Goal: Information Seeking & Learning: Learn about a topic

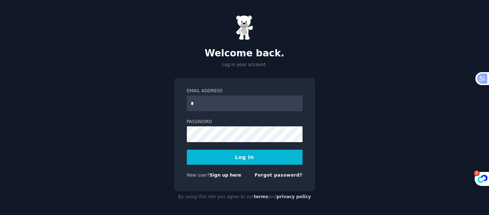
type input "**********"
click at [237, 162] on button "Log In" at bounding box center [245, 157] width 116 height 15
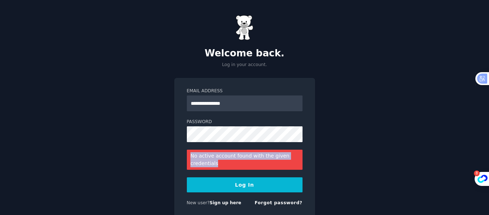
drag, startPoint x: 189, startPoint y: 153, endPoint x: 232, endPoint y: 164, distance: 44.2
click at [232, 164] on div "No active account found with the given credentials" at bounding box center [245, 160] width 116 height 20
click at [227, 167] on div at bounding box center [227, 167] width 0 height 0
click at [110, 164] on div "**********" at bounding box center [244, 122] width 489 height 245
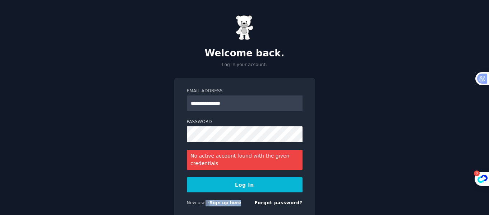
drag, startPoint x: 236, startPoint y: 203, endPoint x: 203, endPoint y: 202, distance: 33.8
click at [203, 202] on div "New user? Sign up here Forgot password?" at bounding box center [245, 204] width 116 height 9
click at [198, 190] on div at bounding box center [198, 190] width 0 height 0
click at [222, 205] on link "Sign up here" at bounding box center [225, 202] width 32 height 5
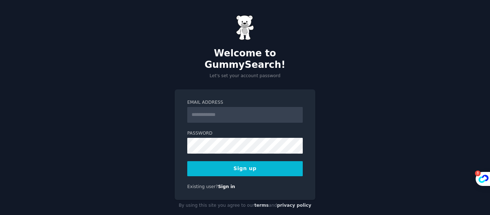
drag, startPoint x: 0, startPoint y: 0, endPoint x: 219, endPoint y: 107, distance: 243.6
click at [219, 107] on input "Email Address" at bounding box center [245, 115] width 116 height 16
type input "**********"
click at [219, 161] on button "Sign up" at bounding box center [245, 168] width 116 height 15
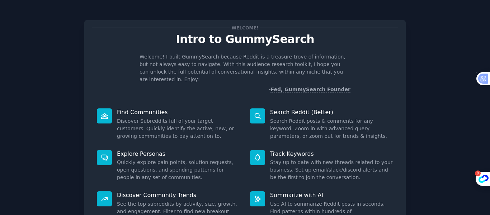
scroll to position [66, 0]
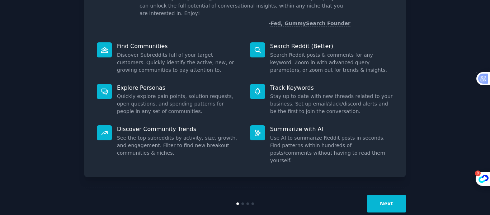
click at [384, 195] on button "Next" at bounding box center [387, 204] width 38 height 18
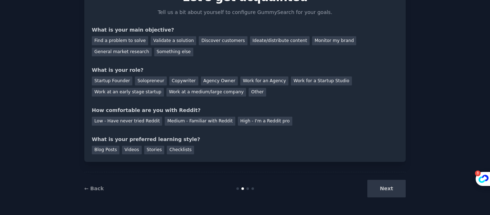
scroll to position [42, 0]
click at [385, 194] on div "Next" at bounding box center [352, 189] width 107 height 18
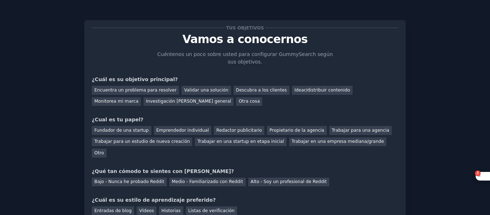
scroll to position [50, 0]
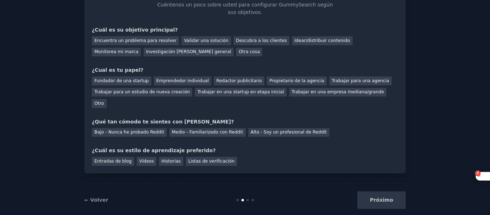
click at [384, 191] on div "Próximo" at bounding box center [352, 200] width 107 height 18
click at [392, 191] on div "Próximo" at bounding box center [352, 200] width 107 height 18
click at [146, 54] on font "Investigación de mercado general" at bounding box center [188, 51] width 85 height 5
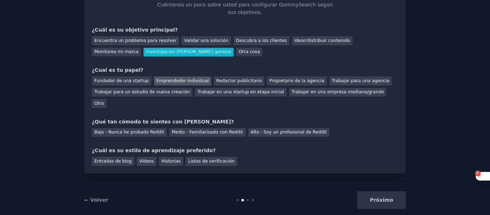
click at [160, 81] on font "Emprendedor individual" at bounding box center [183, 80] width 52 height 5
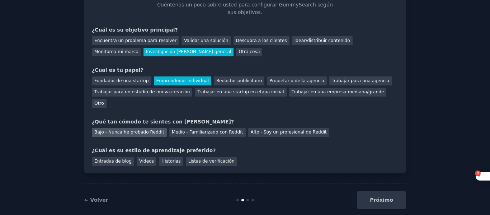
click at [149, 130] on font "Bajo - Nunca he probado Reddit" at bounding box center [129, 132] width 70 height 5
click at [195, 159] on font "Listas de verificación" at bounding box center [211, 161] width 46 height 5
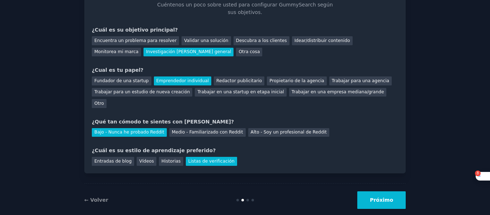
click at [392, 195] on button "Próximo" at bounding box center [382, 200] width 48 height 18
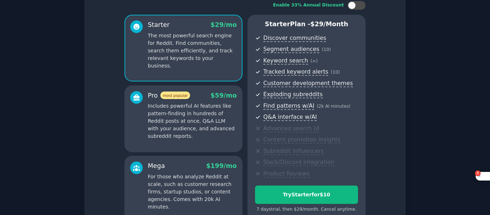
click at [102, 188] on div "Enable 33% Annual Discount Starter $ 29 /mo The most powerful search engine for…" at bounding box center [245, 112] width 307 height 232
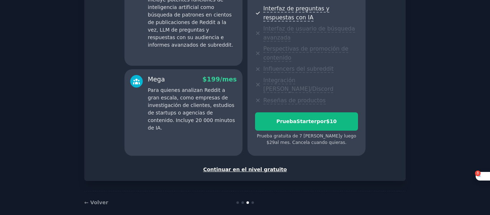
scroll to position [175, 0]
click at [101, 200] on font "← Volver" at bounding box center [96, 203] width 24 height 6
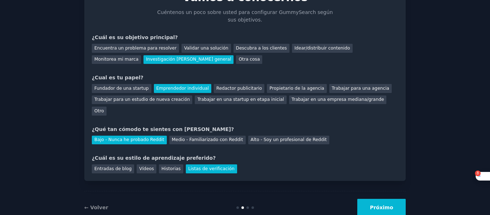
scroll to position [50, 0]
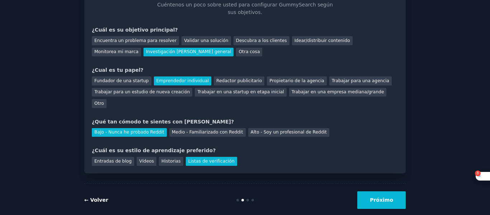
click at [99, 197] on font "← Volver" at bounding box center [96, 200] width 24 height 6
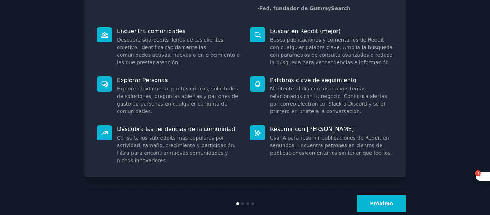
scroll to position [88, 0]
click at [374, 201] on font "Próximo" at bounding box center [381, 204] width 23 height 6
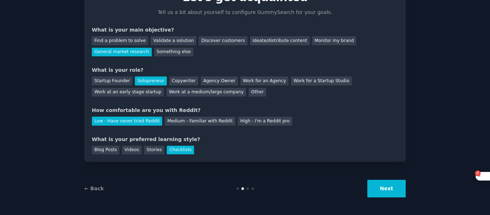
scroll to position [50, 0]
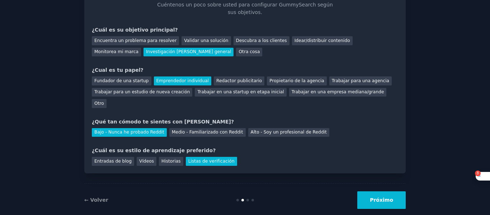
click at [374, 197] on font "Próximo" at bounding box center [381, 200] width 23 height 6
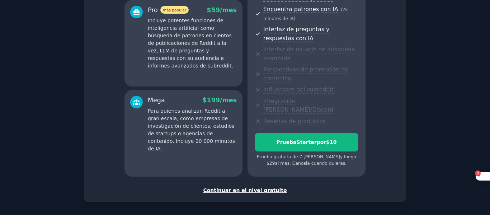
scroll to position [150, 0]
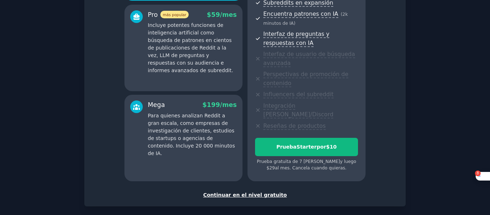
click at [251, 192] on font "Continuar en el nivel gratuito" at bounding box center [245, 195] width 84 height 6
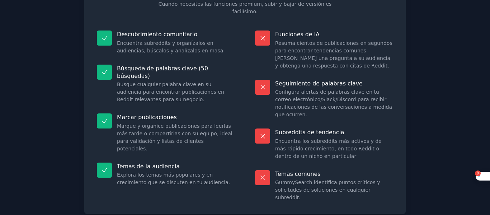
scroll to position [87, 0]
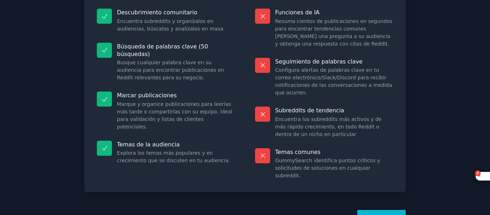
click at [390, 215] on font "¡Vamos!" at bounding box center [381, 219] width 23 height 6
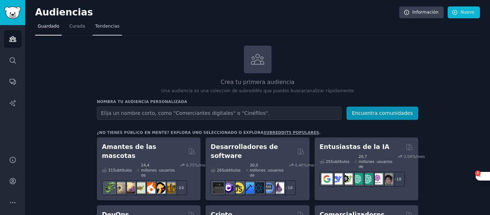
click at [106, 22] on link "Tendencias" at bounding box center [107, 28] width 29 height 15
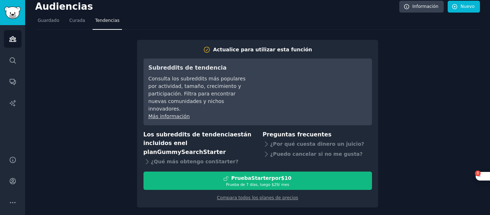
scroll to position [6, 0]
click at [47, 17] on link "Guardado" at bounding box center [48, 22] width 27 height 15
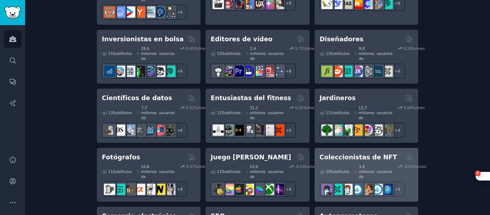
scroll to position [302, 0]
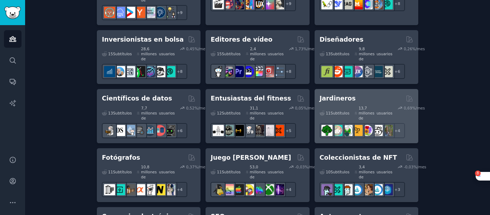
click at [338, 95] on font "Jardineros" at bounding box center [338, 98] width 36 height 7
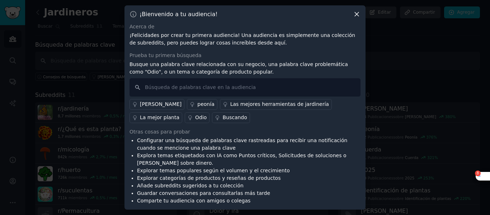
click at [195, 120] on font "Odio" at bounding box center [200, 118] width 11 height 6
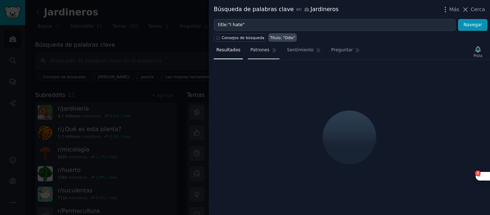
click at [256, 49] on font "Patrones" at bounding box center [260, 49] width 19 height 5
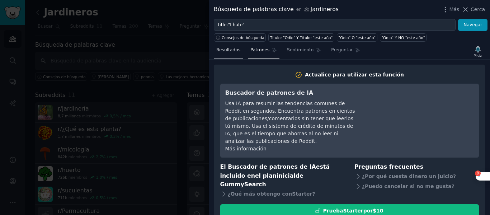
click at [226, 54] on link "Resultados" at bounding box center [228, 52] width 29 height 15
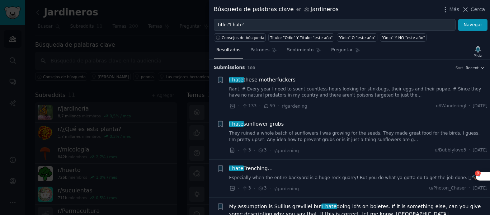
click at [229, 48] on font "Resultados" at bounding box center [229, 49] width 24 height 5
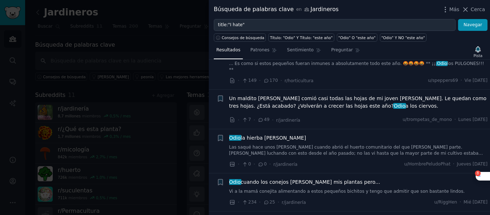
scroll to position [1091, 0]
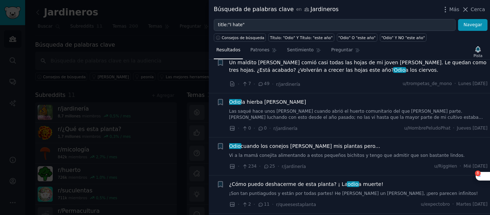
click at [319, 148] on div "Odio cuando los conejos se comen mis plantas pero... Vi a la mamá conejita alim…" at bounding box center [358, 157] width 259 height 28
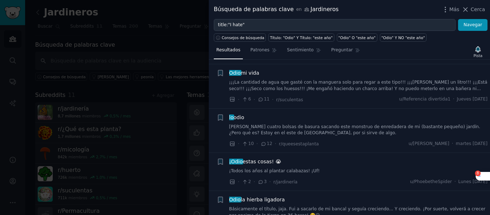
scroll to position [262, 0]
click at [73, 171] on div at bounding box center [245, 107] width 490 height 215
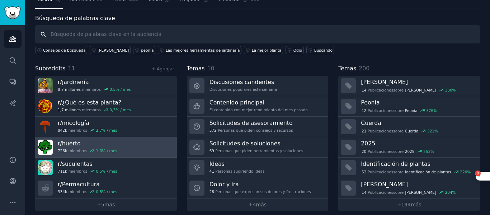
scroll to position [33, 0]
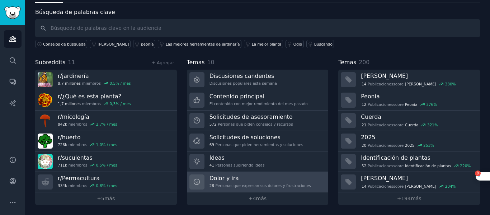
click at [224, 180] on font "Dolor y ira" at bounding box center [224, 178] width 29 height 7
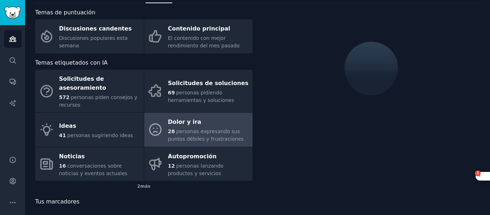
scroll to position [33, 0]
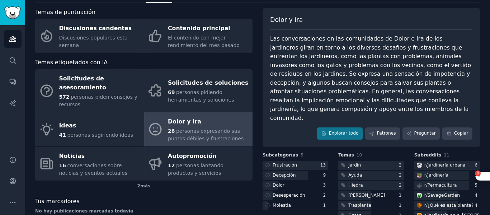
click at [194, 128] on font "personas expresando sus puntos débiles y frustraciones" at bounding box center [206, 134] width 76 height 13
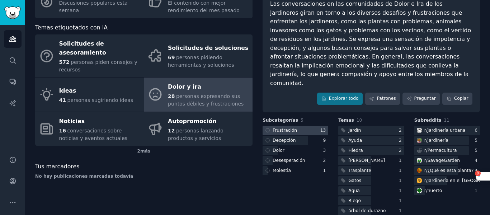
scroll to position [71, 0]
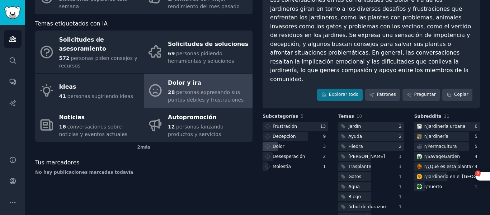
click at [282, 144] on font "Dolor" at bounding box center [279, 146] width 12 height 5
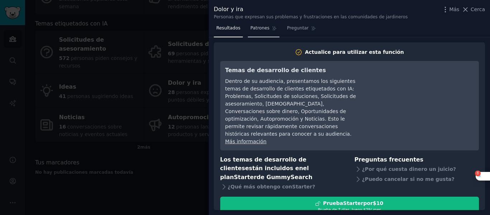
click at [258, 28] on font "Patrones" at bounding box center [260, 27] width 19 height 5
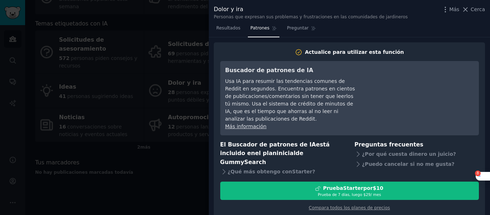
click at [94, 117] on div at bounding box center [245, 107] width 490 height 215
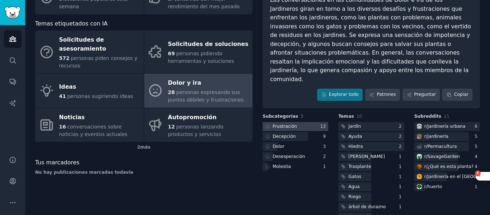
click at [306, 122] on div at bounding box center [296, 126] width 66 height 9
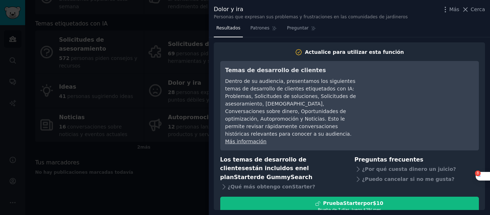
click at [190, 145] on div at bounding box center [245, 107] width 490 height 215
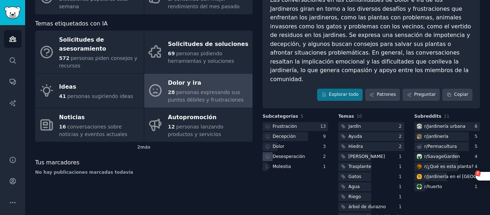
click at [291, 154] on font "Desesperación" at bounding box center [289, 156] width 33 height 5
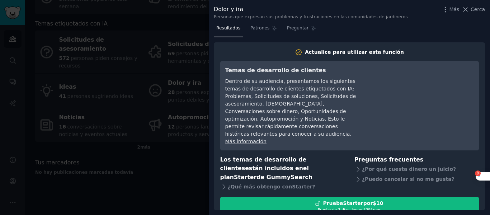
click at [209, 165] on div "Resultados Patrones Preguntar Actualice para utilizar esta función Temas de des…" at bounding box center [349, 119] width 281 height 192
click at [121, 173] on div at bounding box center [245, 107] width 490 height 215
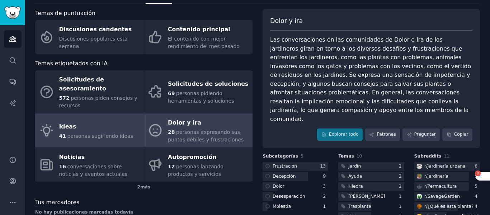
scroll to position [31, 0]
click at [72, 124] on font "Ideas" at bounding box center [67, 127] width 17 height 7
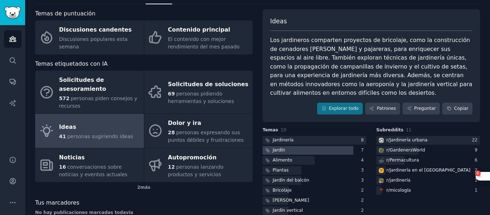
scroll to position [63, 0]
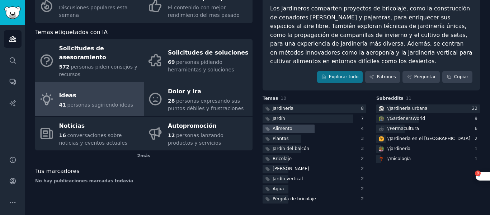
click at [285, 130] on font "Alimento" at bounding box center [283, 128] width 20 height 5
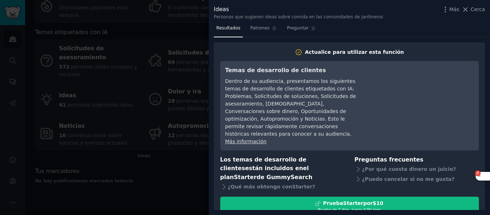
click at [204, 133] on div at bounding box center [245, 107] width 490 height 215
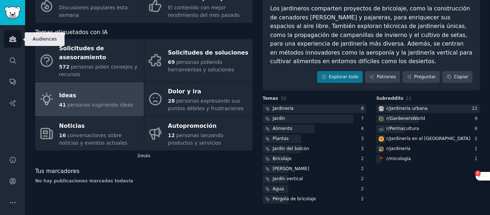
click at [11, 37] on icon "Barra lateral" at bounding box center [12, 39] width 6 height 5
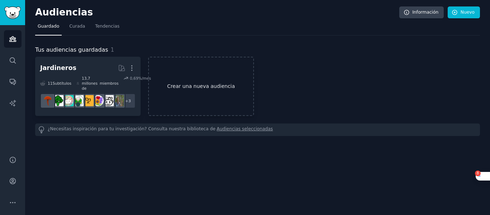
click at [182, 86] on font "Crear una nueva audiencia" at bounding box center [201, 86] width 68 height 6
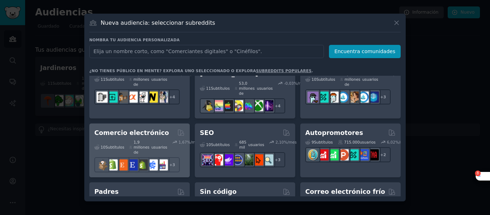
scroll to position [350, 0]
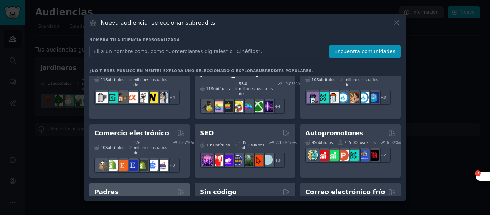
click at [134, 200] on font "13,2 millones de" at bounding box center [139, 207] width 16 height 14
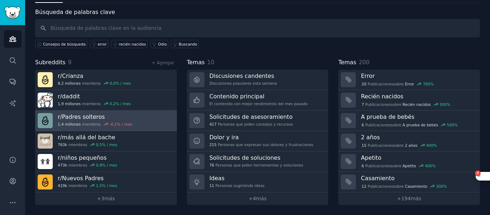
scroll to position [33, 0]
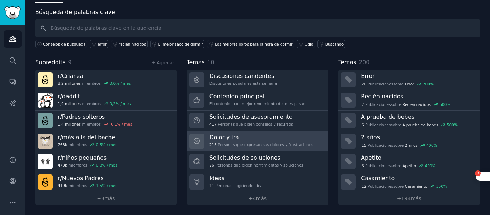
click at [229, 139] on font "Dolor y ira" at bounding box center [224, 137] width 29 height 7
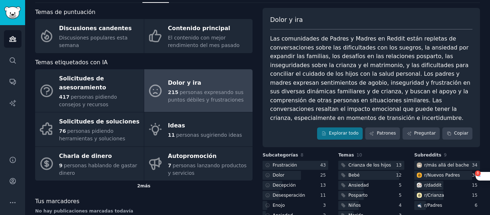
scroll to position [75, 0]
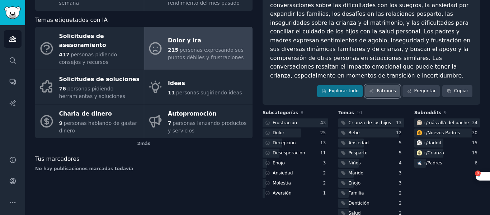
click at [386, 88] on font "Patrones" at bounding box center [386, 90] width 19 height 5
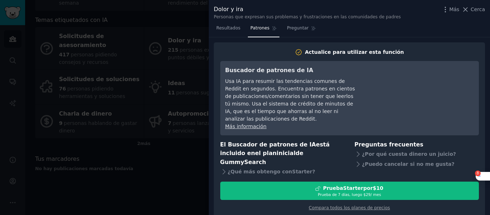
click at [178, 188] on div at bounding box center [245, 107] width 490 height 215
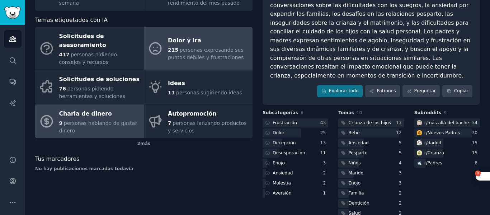
click at [123, 108] on div "Charla de dinero" at bounding box center [99, 113] width 81 height 11
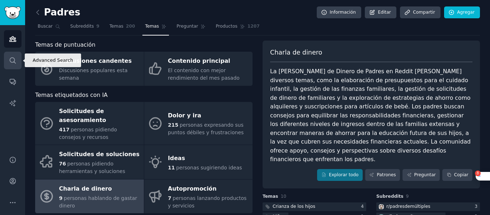
click at [13, 60] on icon "Barra lateral" at bounding box center [13, 61] width 8 height 8
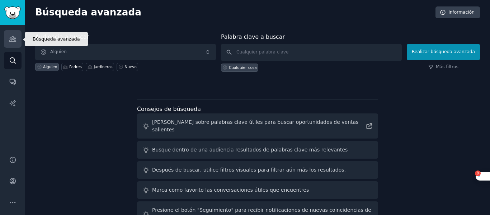
click at [13, 38] on icon "Barra lateral" at bounding box center [12, 39] width 6 height 5
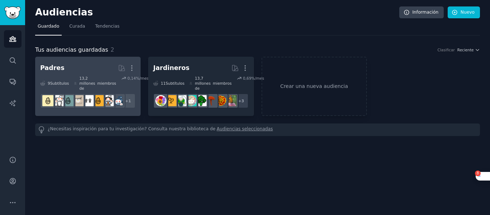
click at [106, 79] on div "13,2 millones de miembros" at bounding box center [95, 83] width 42 height 15
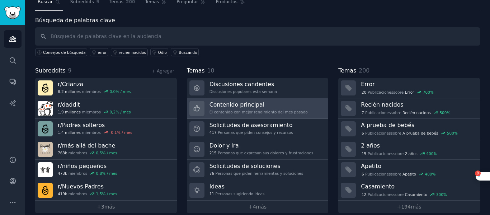
scroll to position [25, 0]
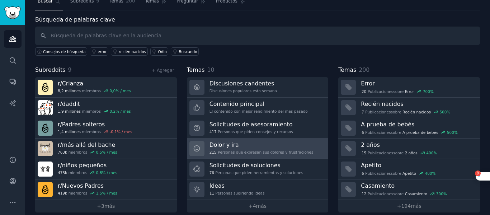
click at [245, 139] on link "Dolor y ira 215 Personas que expresan sus dolores y frustraciones" at bounding box center [258, 149] width 142 height 20
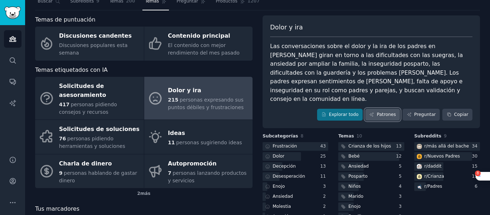
click at [384, 112] on font "Patrones" at bounding box center [386, 114] width 19 height 5
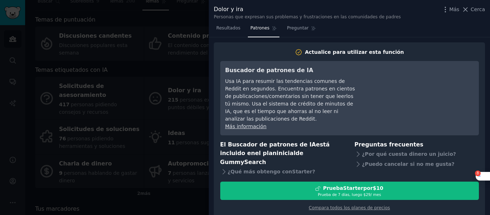
click at [180, 188] on div at bounding box center [245, 107] width 490 height 215
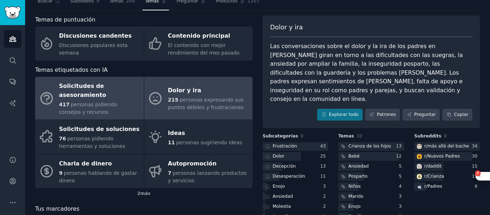
click at [103, 101] on div "417 personas pidiendo consejos y recursos" at bounding box center [99, 108] width 81 height 15
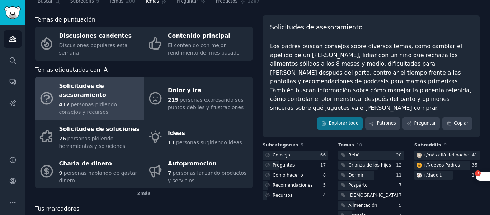
scroll to position [63, 0]
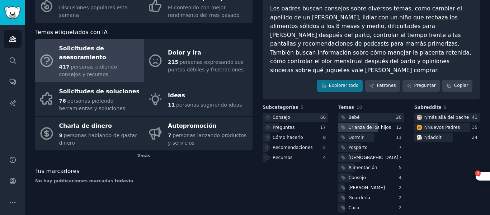
click at [364, 125] on font "Crianza de los hijos" at bounding box center [370, 127] width 43 height 5
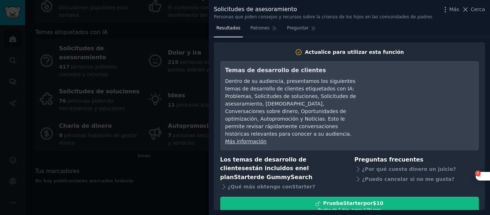
click at [187, 178] on div at bounding box center [245, 107] width 490 height 215
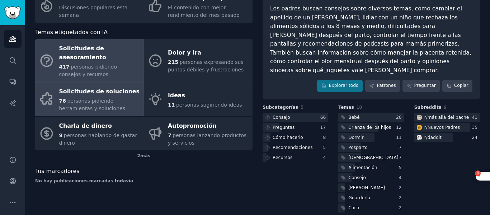
click at [99, 97] on div "76 personas pidiendo herramientas y soluciones" at bounding box center [99, 104] width 81 height 15
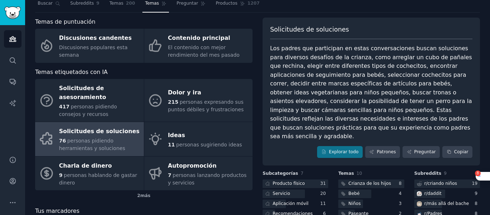
scroll to position [23, 0]
